Goal: Task Accomplishment & Management: Use online tool/utility

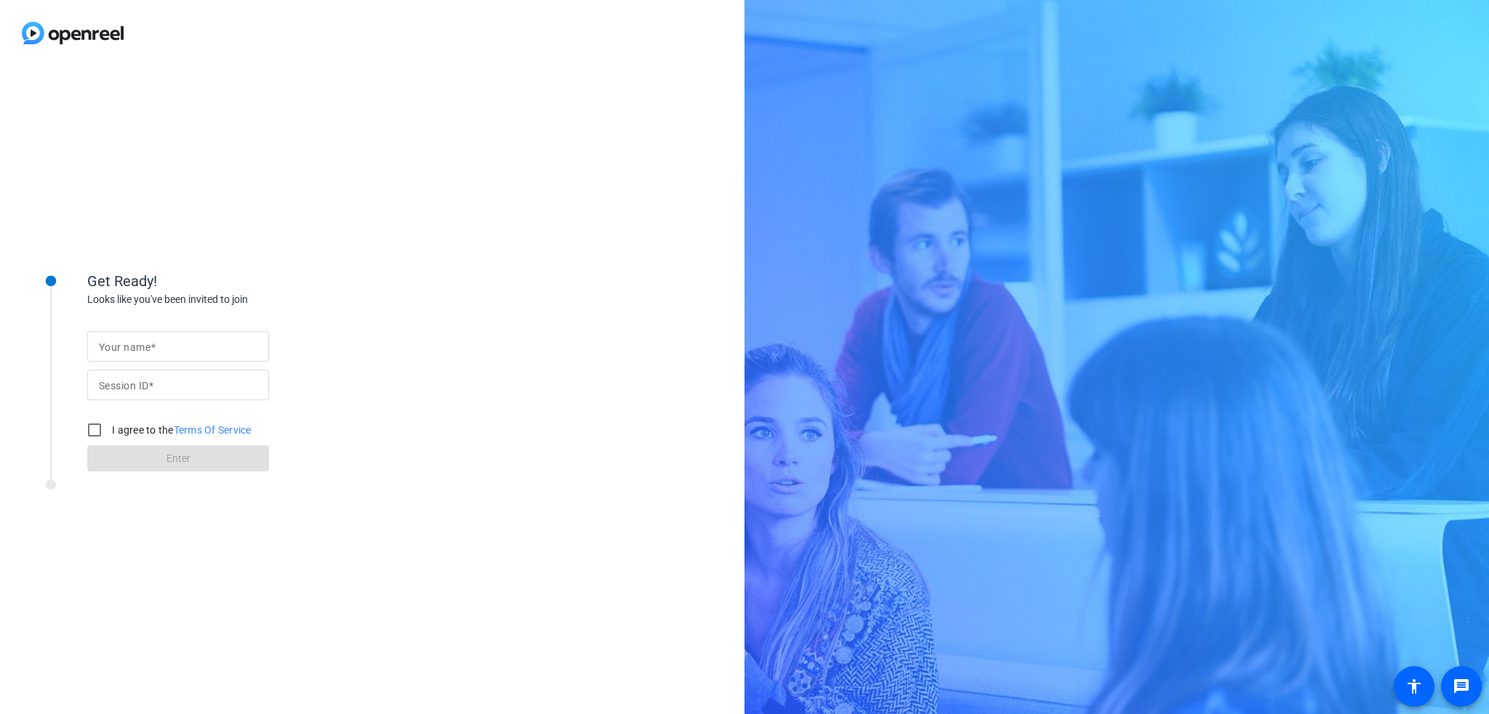
click at [169, 347] on input "Your name" at bounding box center [178, 346] width 158 height 17
click at [541, 351] on div "Get Ready! Looks like you've been invited to join Your name Session ID I agree …" at bounding box center [372, 390] width 744 height 648
click at [128, 349] on mat-label "Your name" at bounding box center [125, 348] width 52 height 12
click at [128, 349] on input "Your name" at bounding box center [178, 346] width 158 height 17
type input "З"
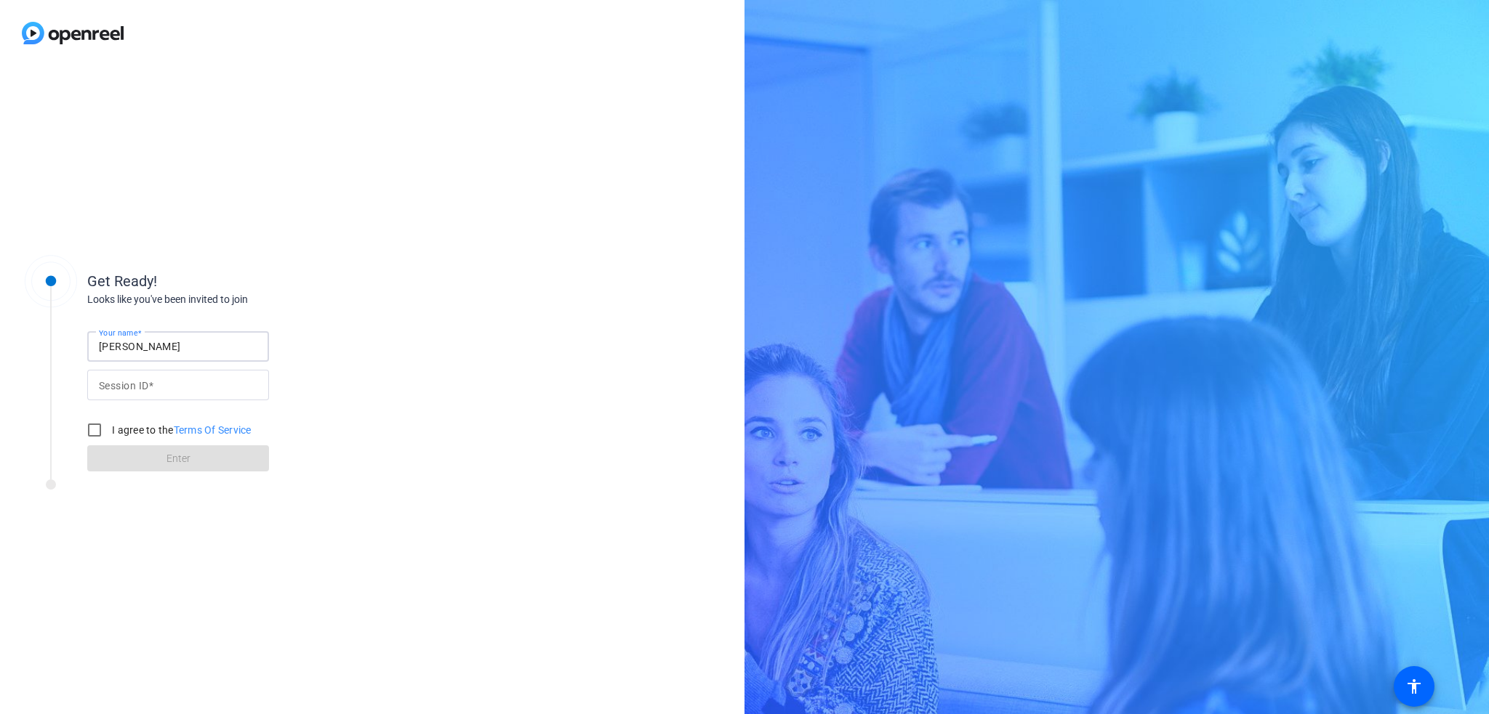
type input "[PERSON_NAME]"
paste input "YbKa"
type input "YbKa"
click at [98, 430] on input "I agree to the Terms Of Service" at bounding box center [94, 430] width 29 height 29
checkbox input "true"
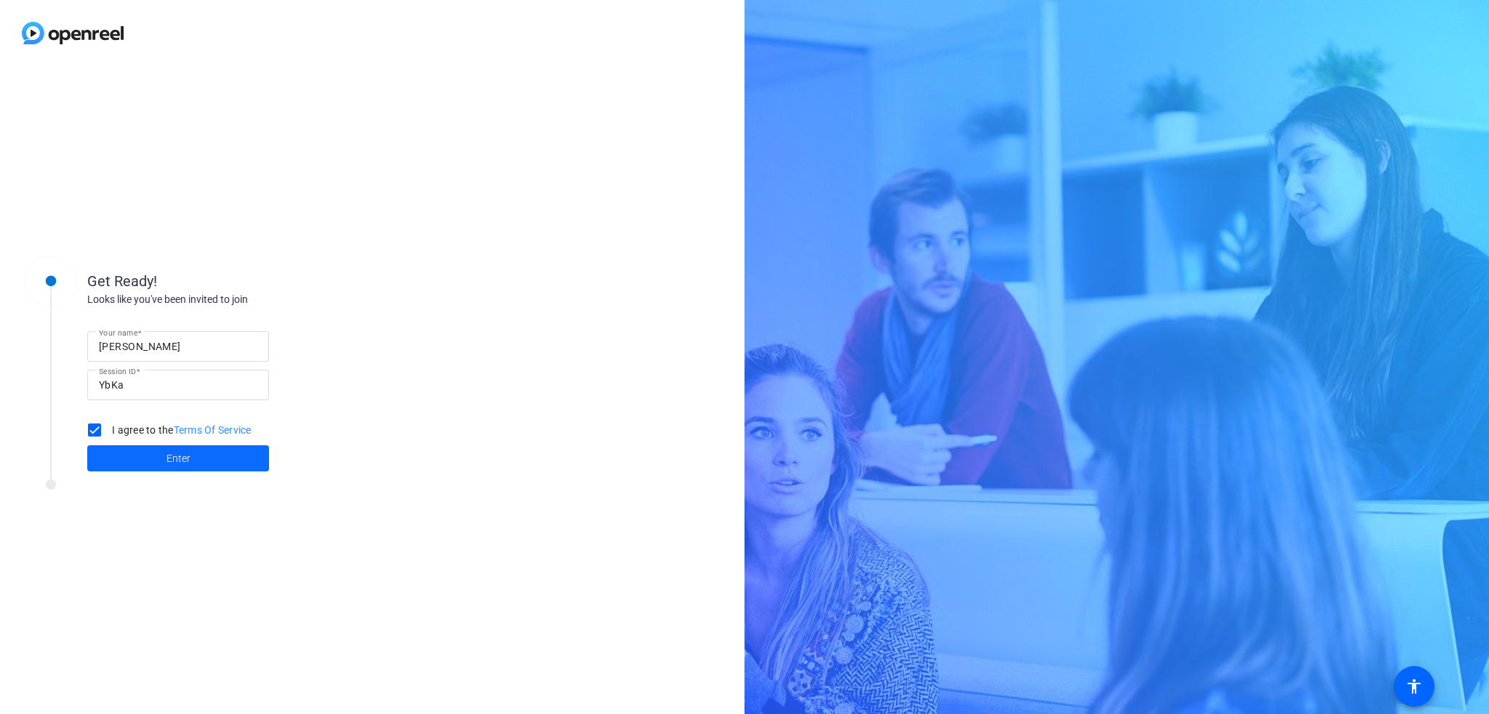
click at [155, 456] on span at bounding box center [178, 458] width 182 height 35
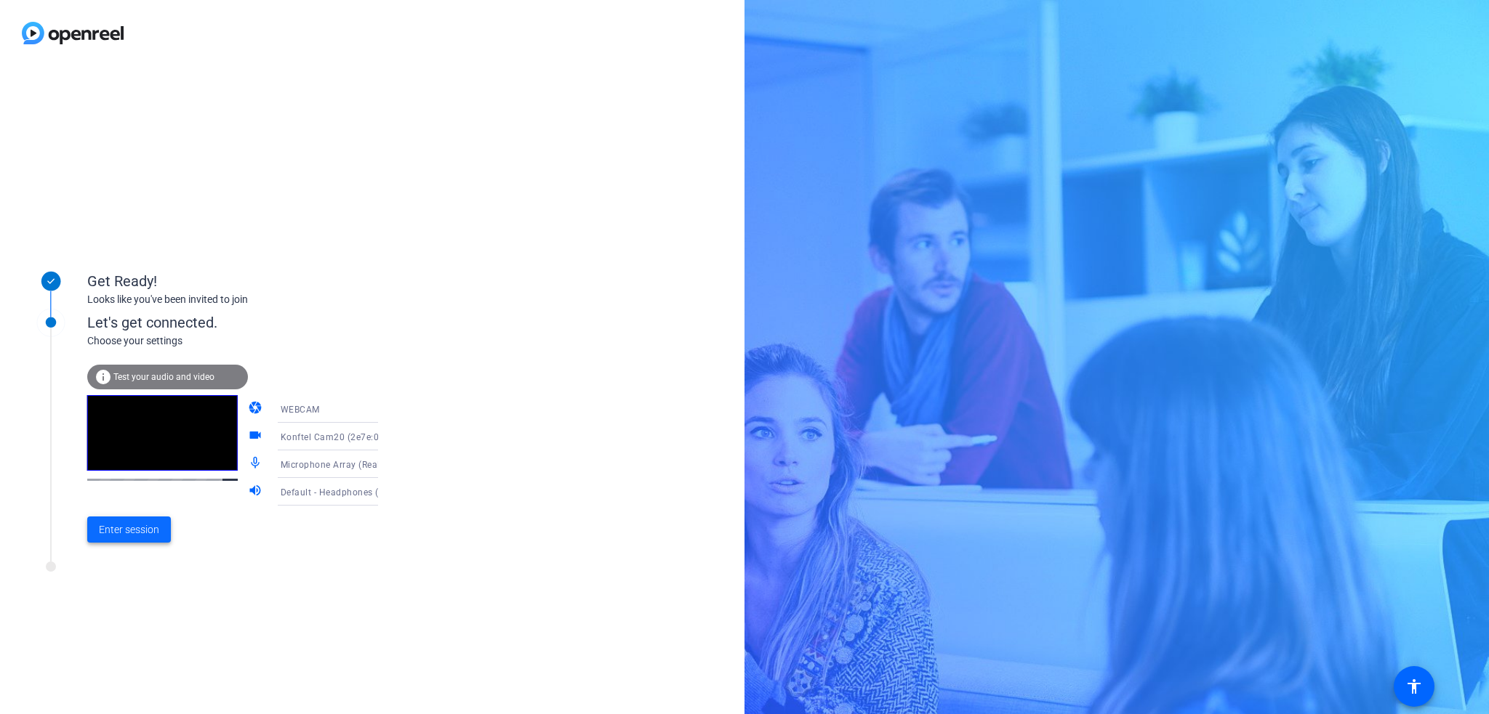
click at [126, 528] on span "Enter session" at bounding box center [129, 530] width 60 height 15
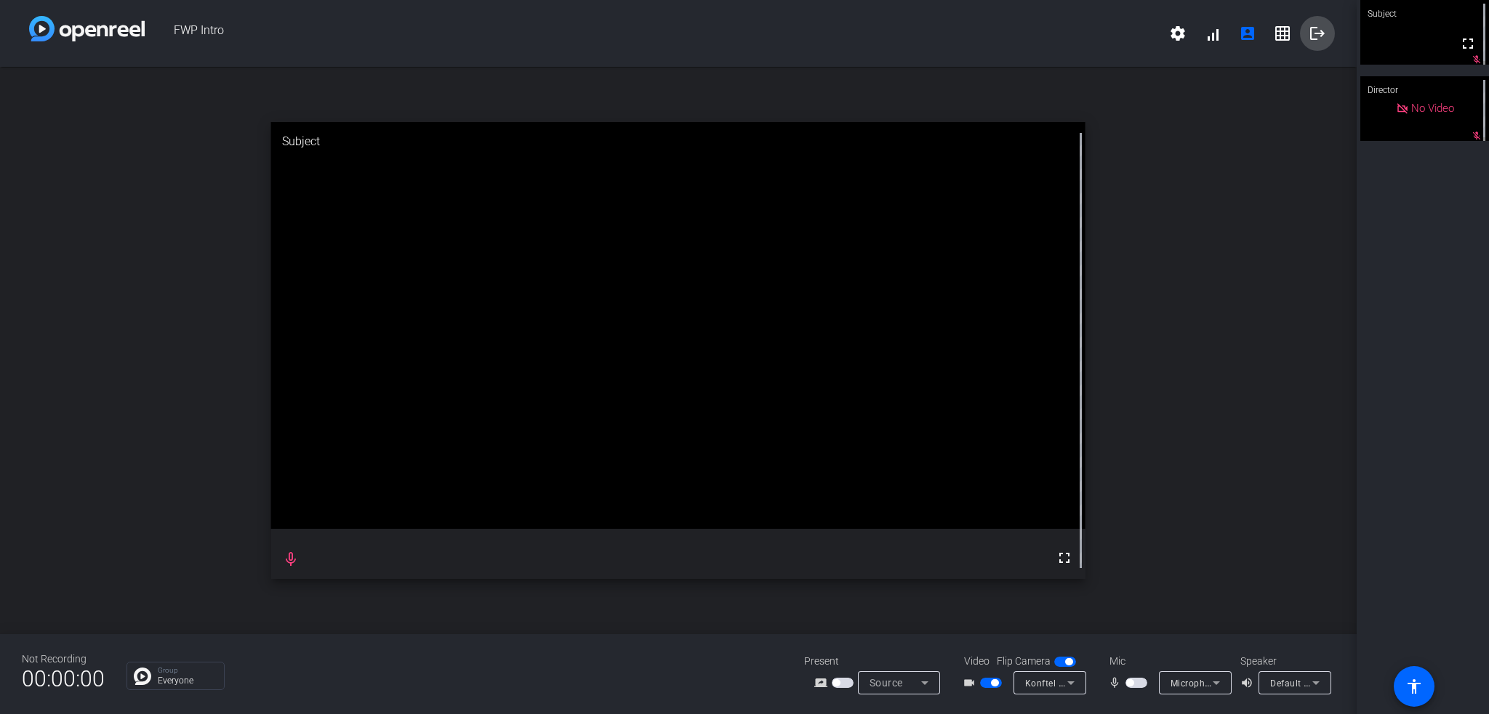
click at [1318, 33] on mat-icon "logout" at bounding box center [1316, 33] width 17 height 17
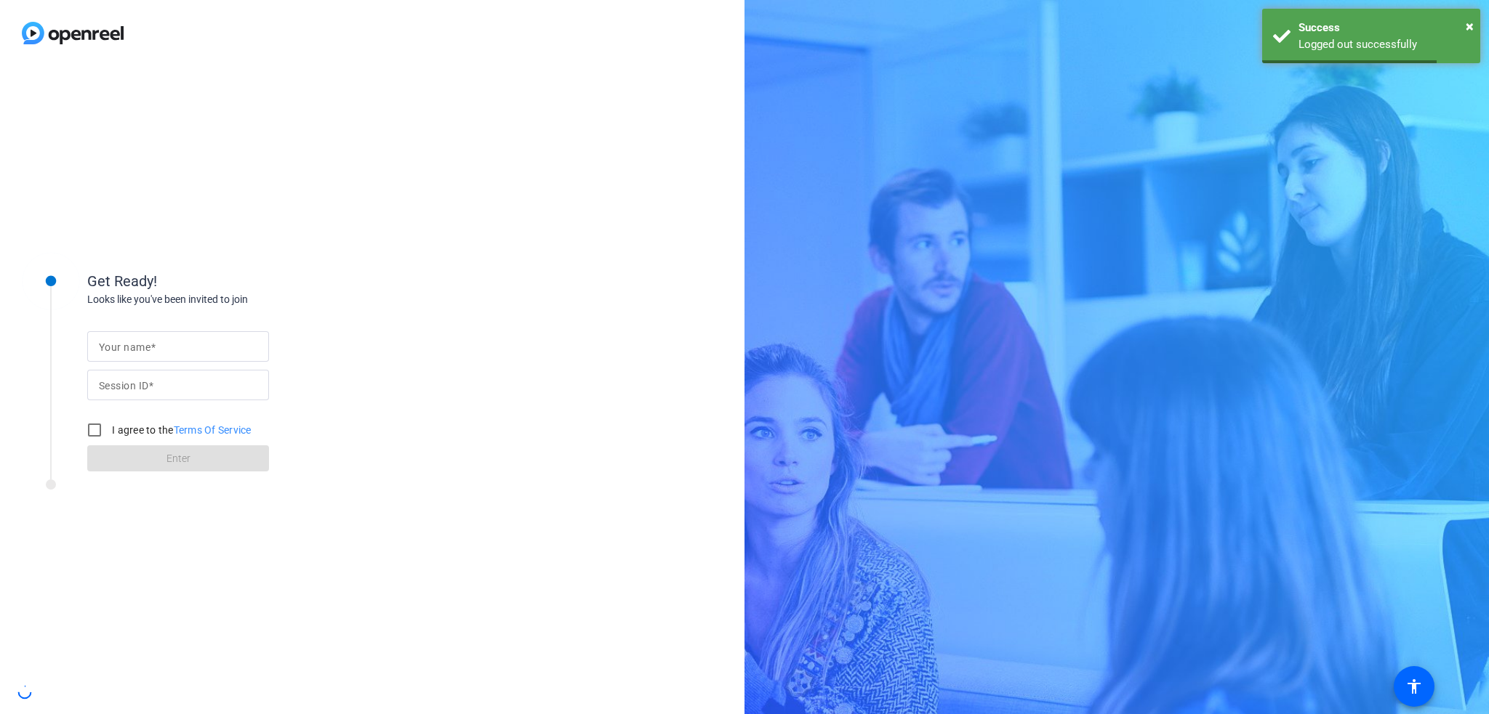
click at [446, 161] on div "Get Ready! Looks like you've been invited to join Your name Session ID I agree …" at bounding box center [372, 390] width 744 height 648
